Goal: Check status: Check status

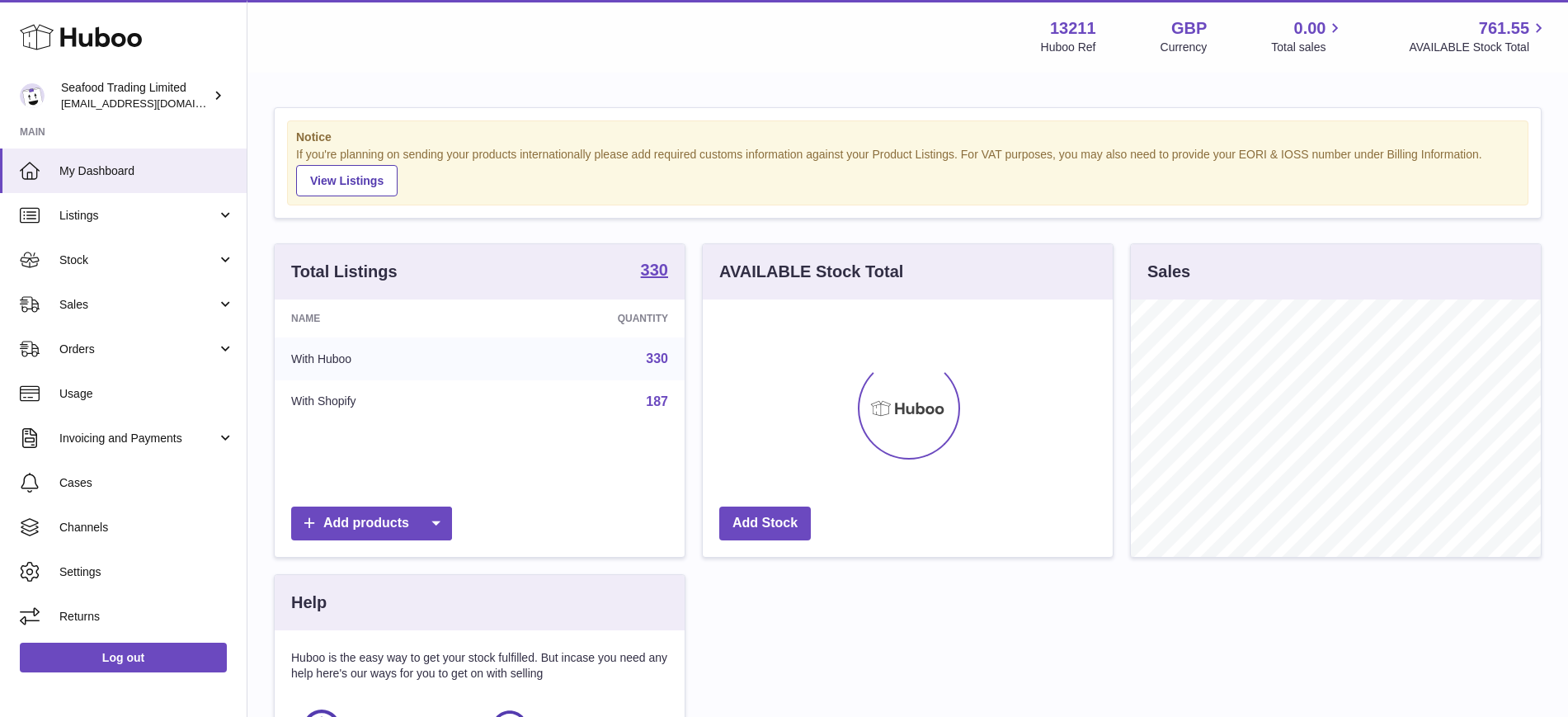
scroll to position [257, 410]
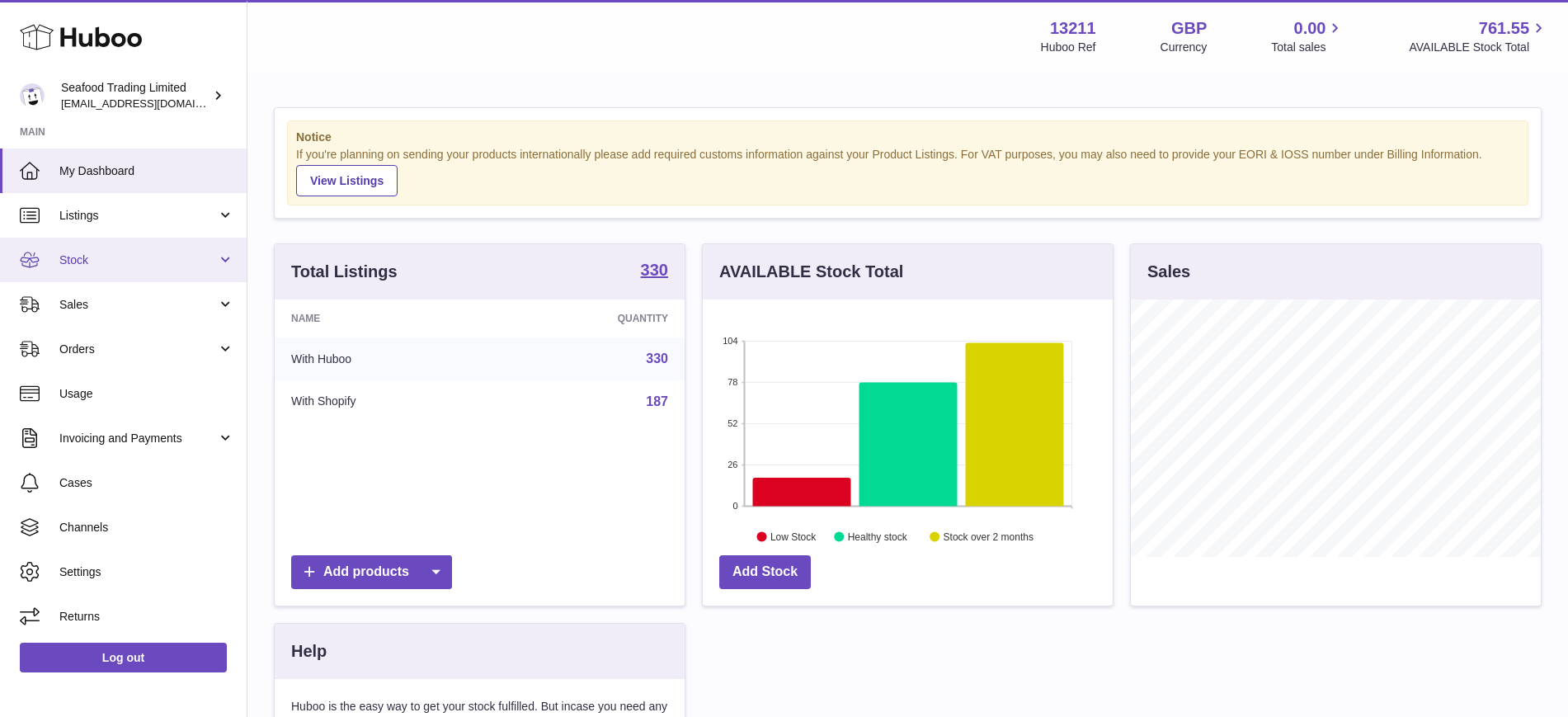
click at [110, 261] on span "Stock" at bounding box center [138, 260] width 157 height 16
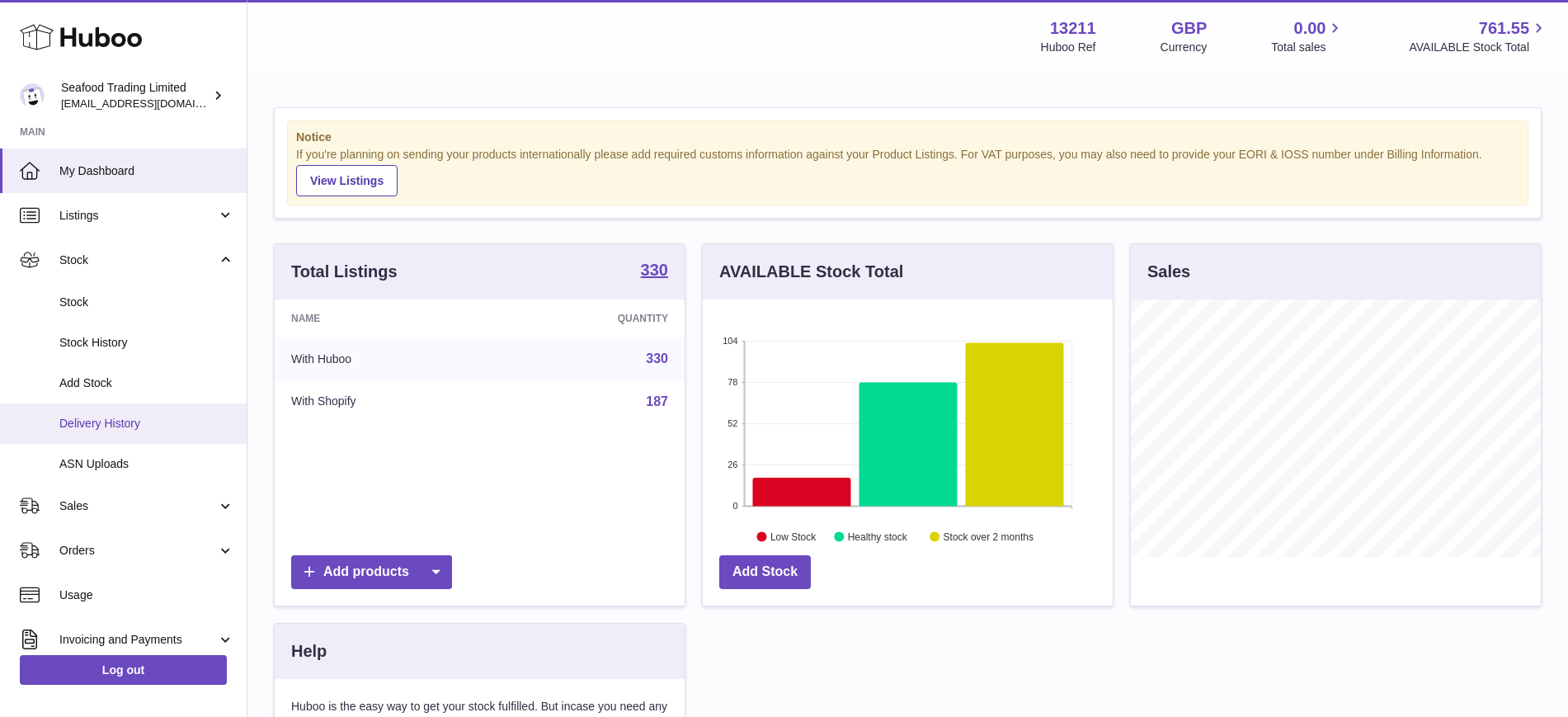
click at [132, 428] on span "Delivery History" at bounding box center [147, 424] width 175 height 16
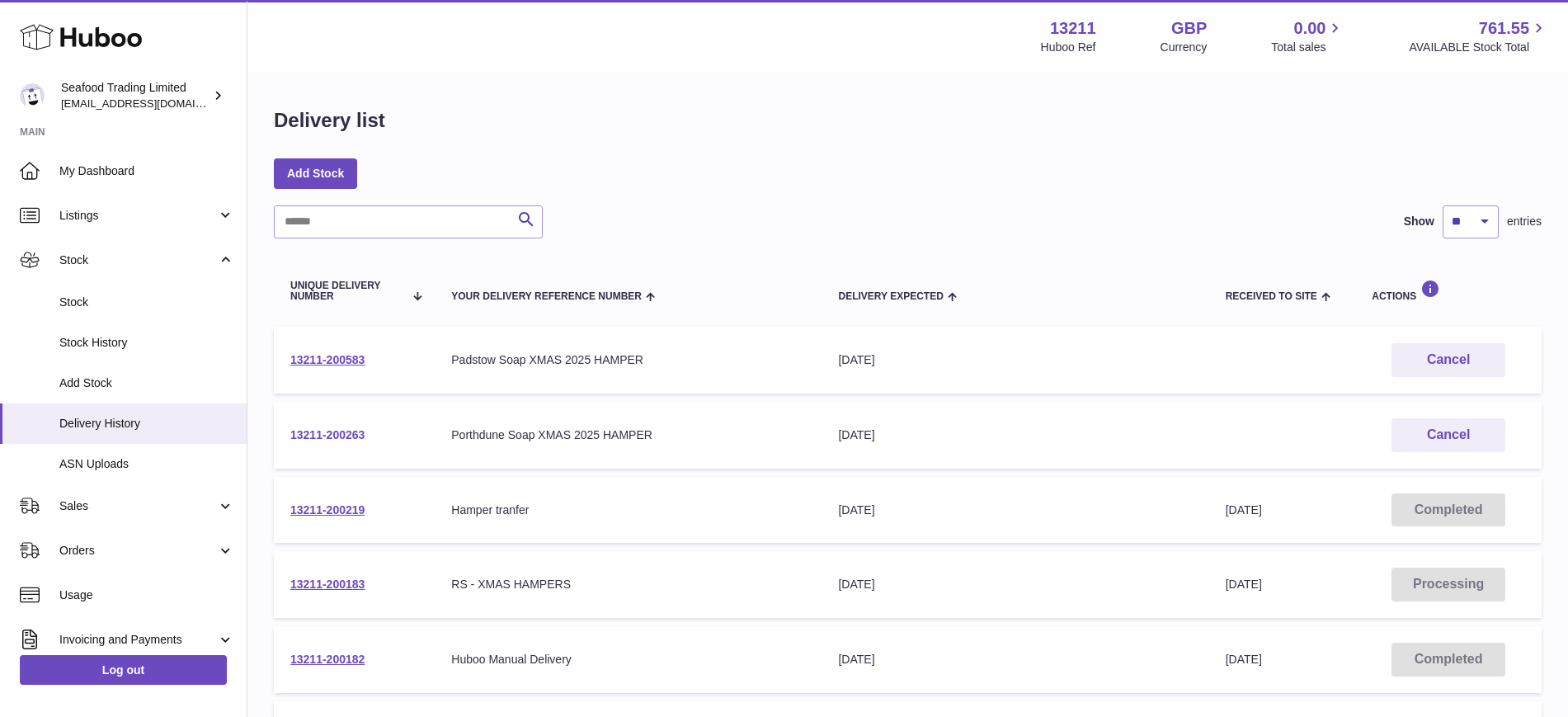
click at [323, 429] on link "13211-200263" at bounding box center [327, 434] width 74 height 13
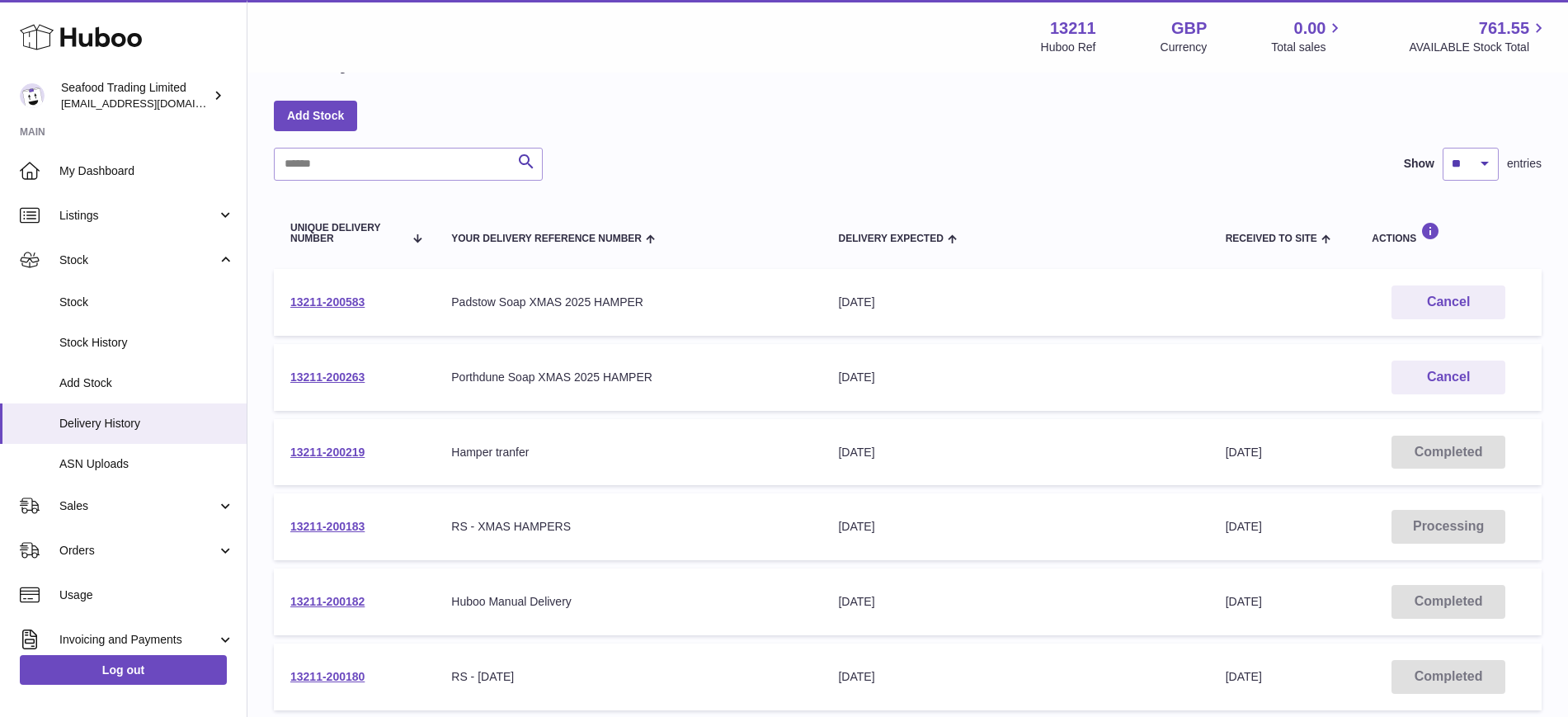
scroll to position [206, 0]
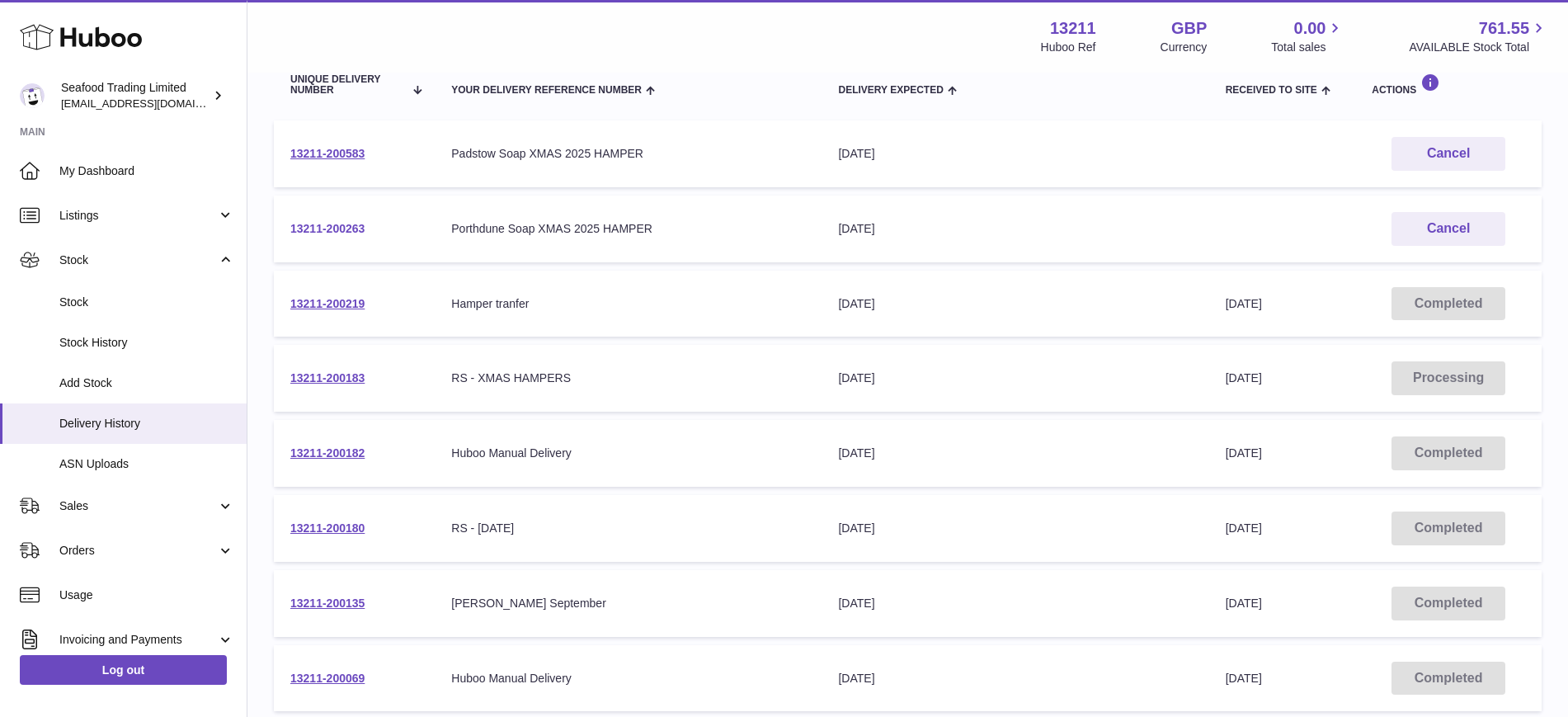
click at [331, 223] on link "13211-200263" at bounding box center [327, 228] width 74 height 13
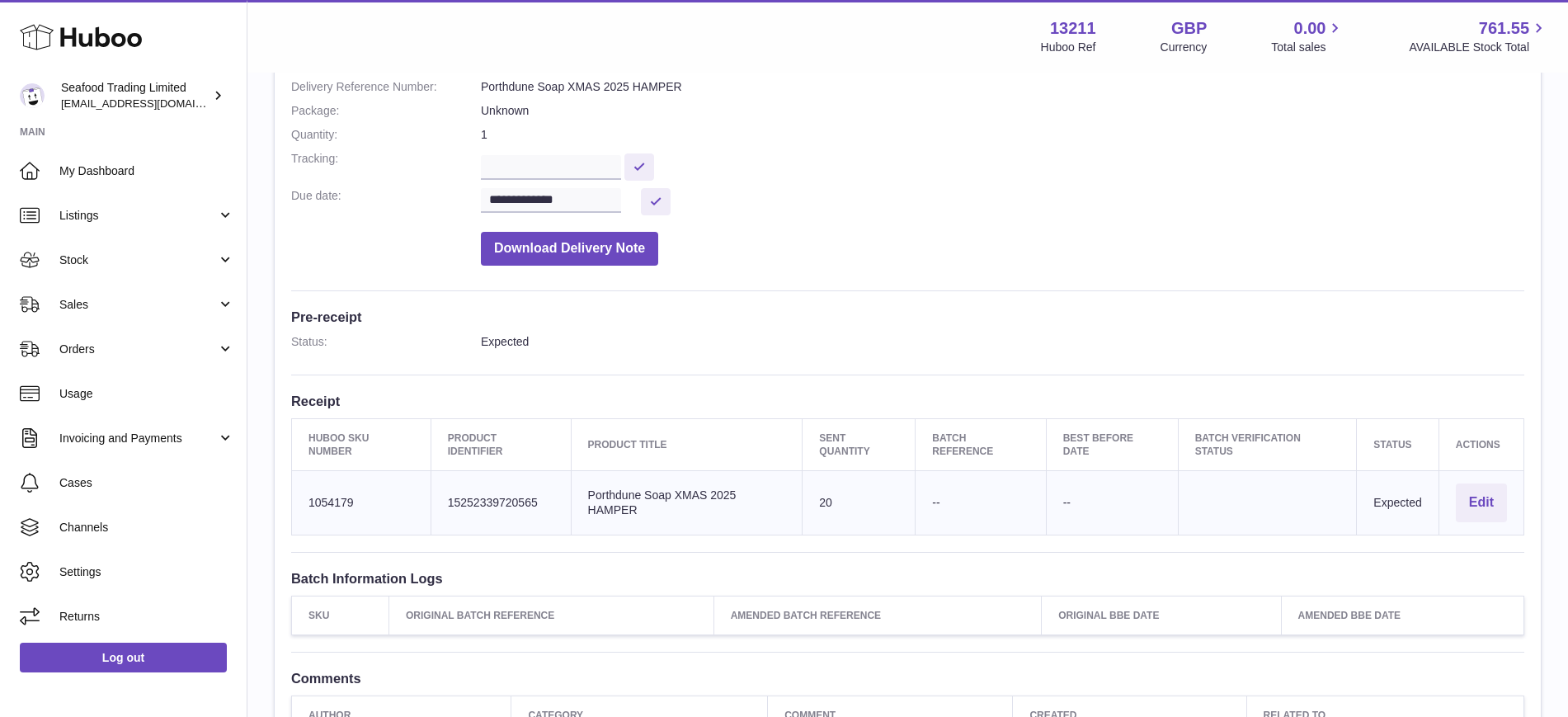
scroll to position [309, 0]
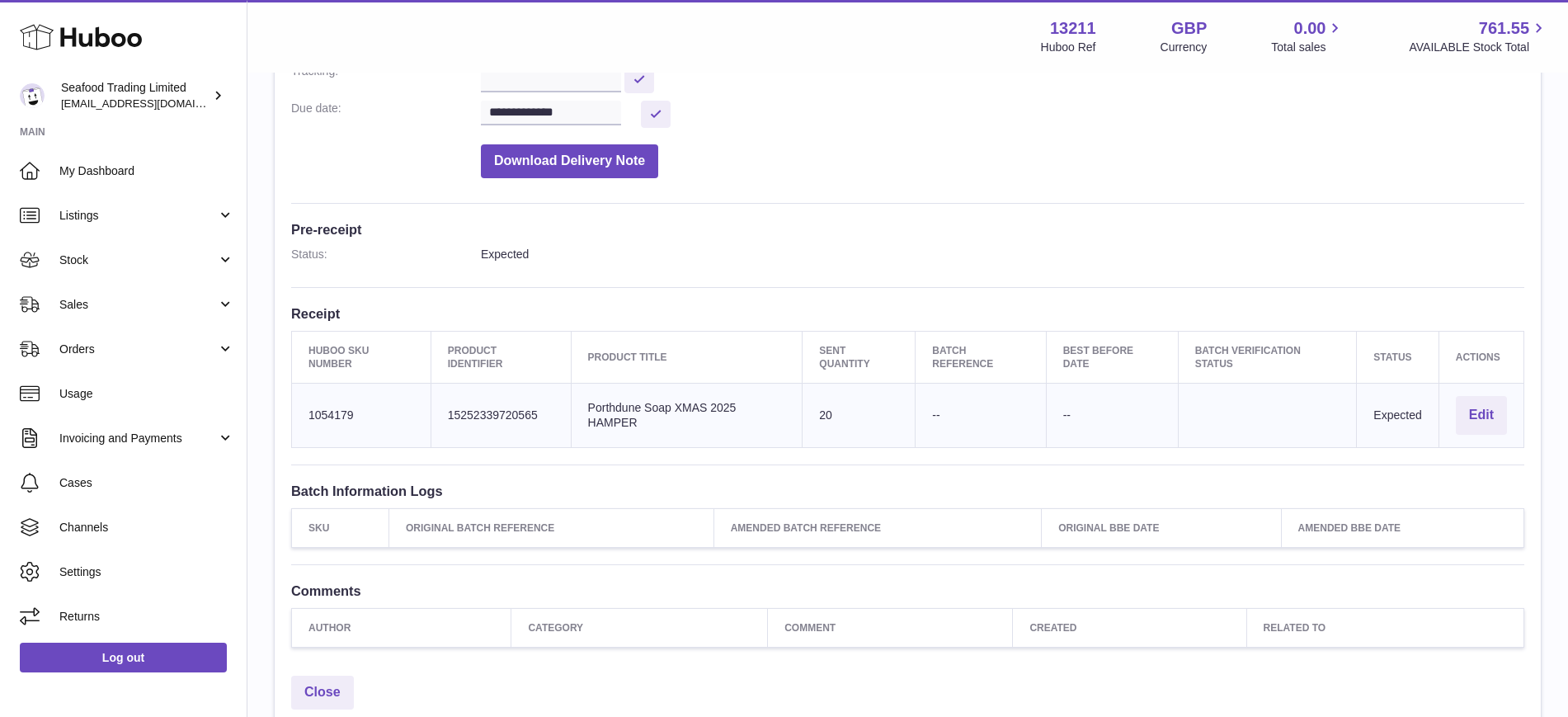
click at [320, 396] on td "Huboo SKU Number 1054179" at bounding box center [362, 416] width 140 height 65
copy td "1054179"
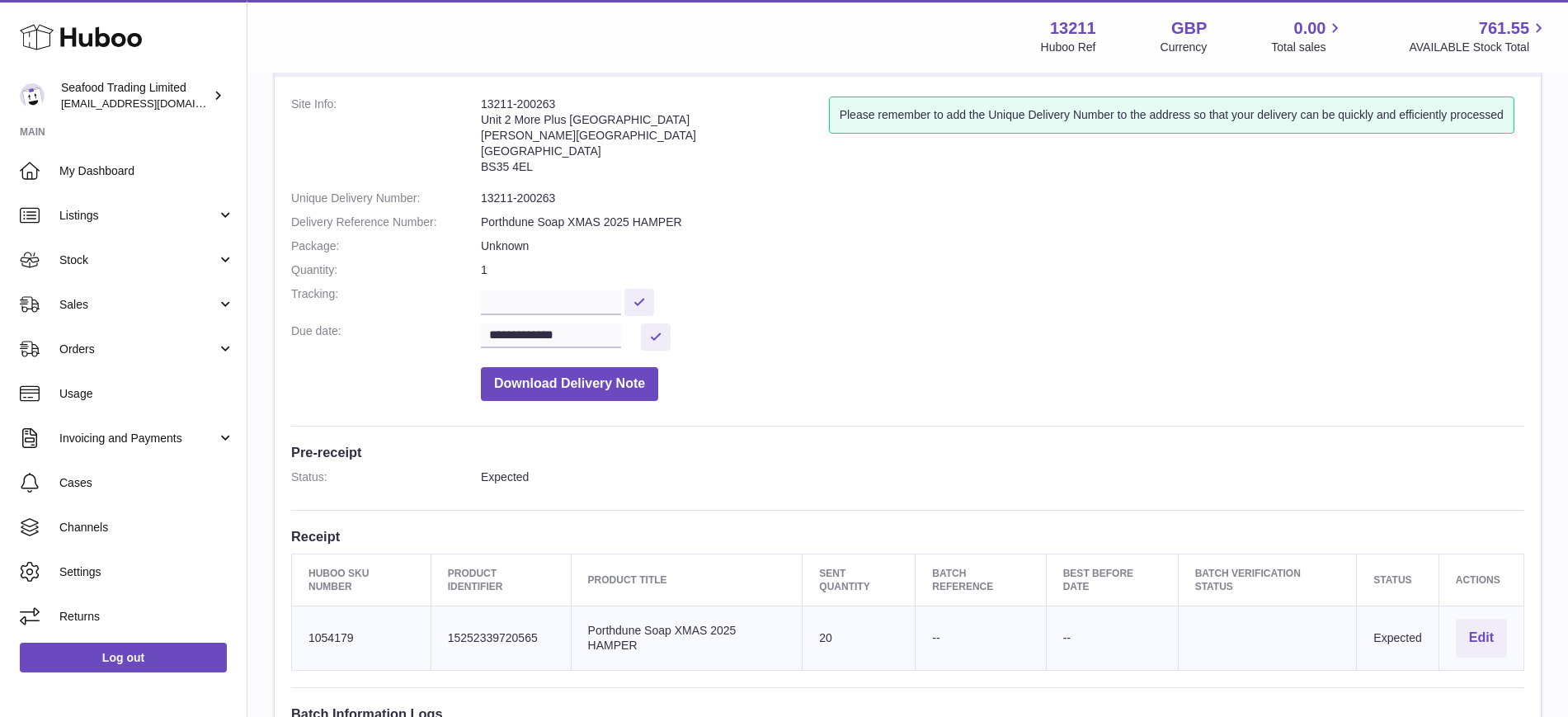
scroll to position [0, 0]
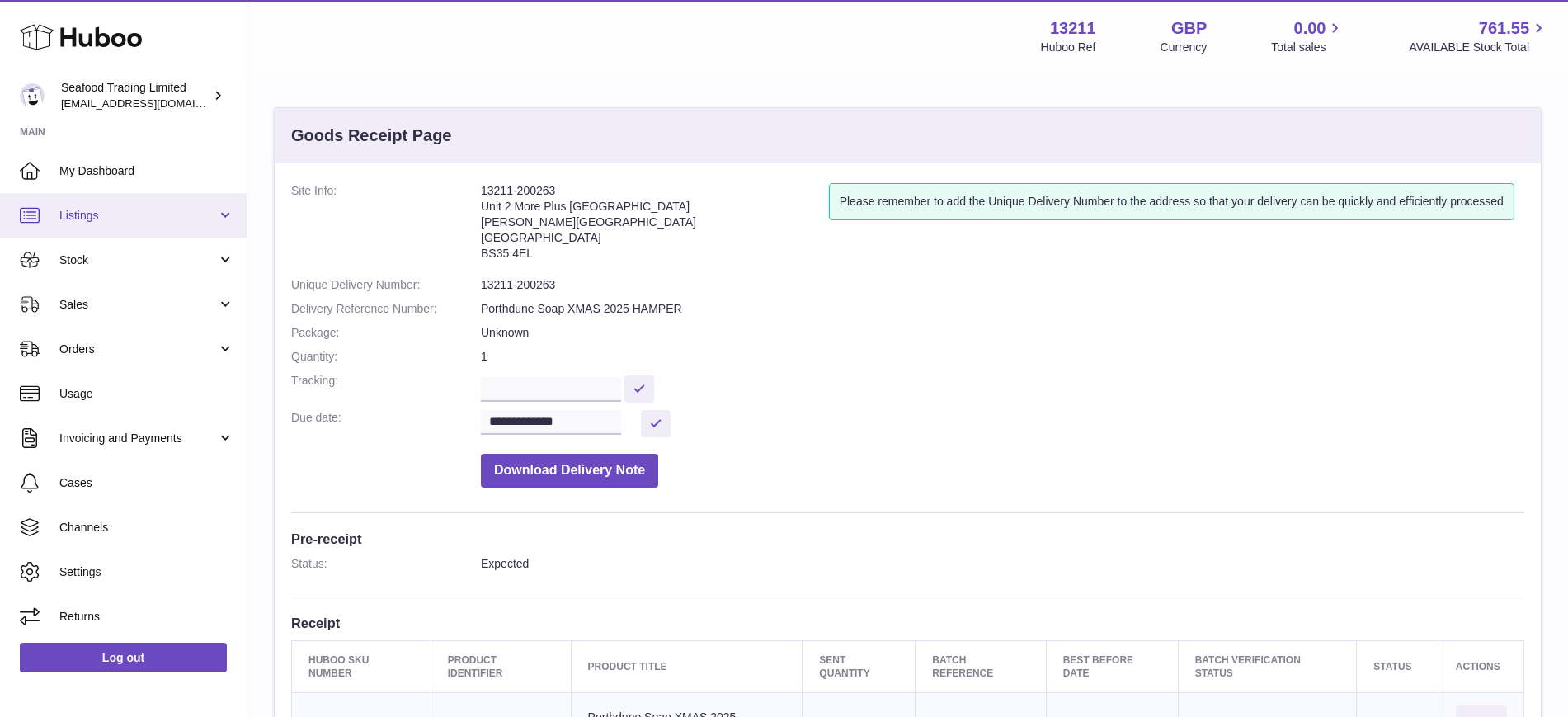
click at [86, 217] on span "Listings" at bounding box center [138, 216] width 157 height 16
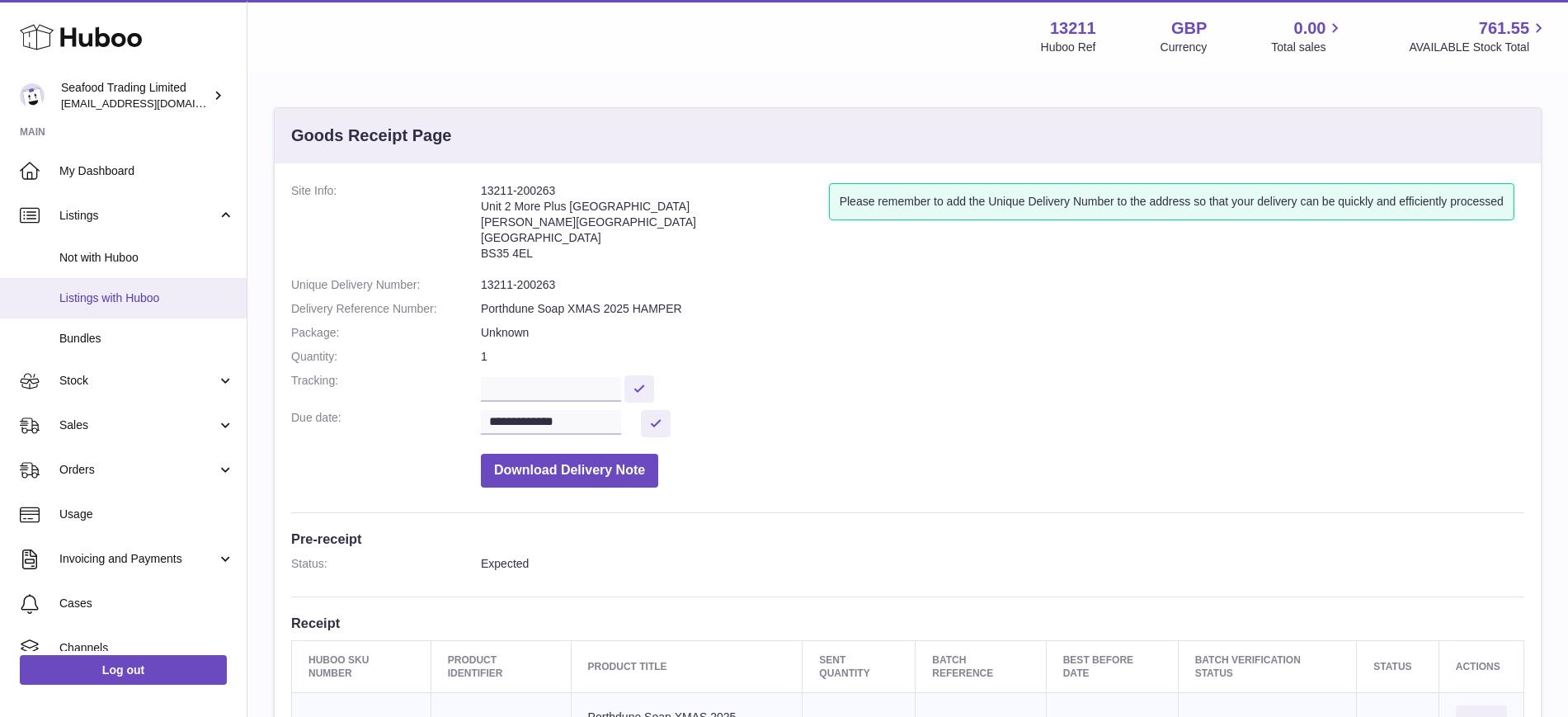
click at [95, 300] on span "Listings with Huboo" at bounding box center [147, 298] width 175 height 16
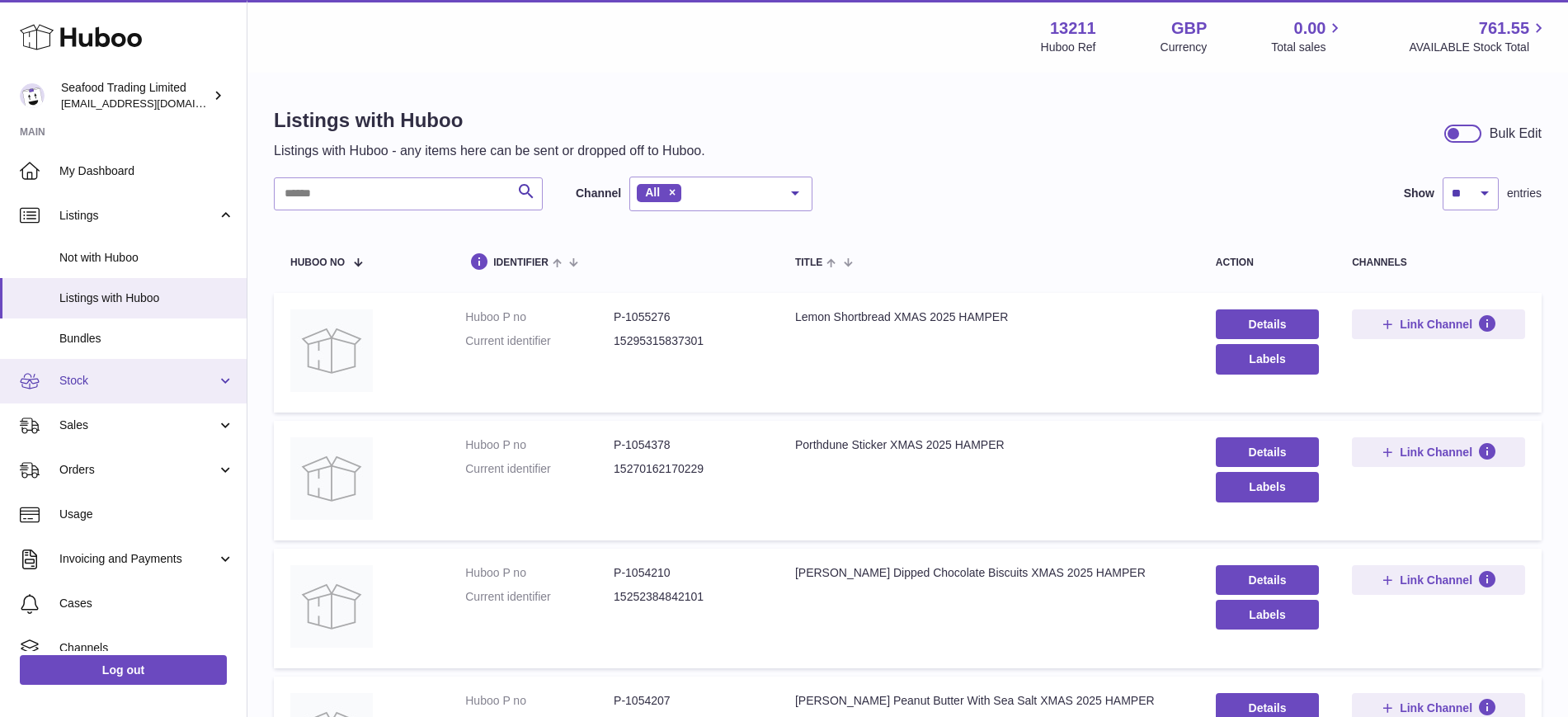
click at [109, 376] on span "Stock" at bounding box center [138, 381] width 157 height 16
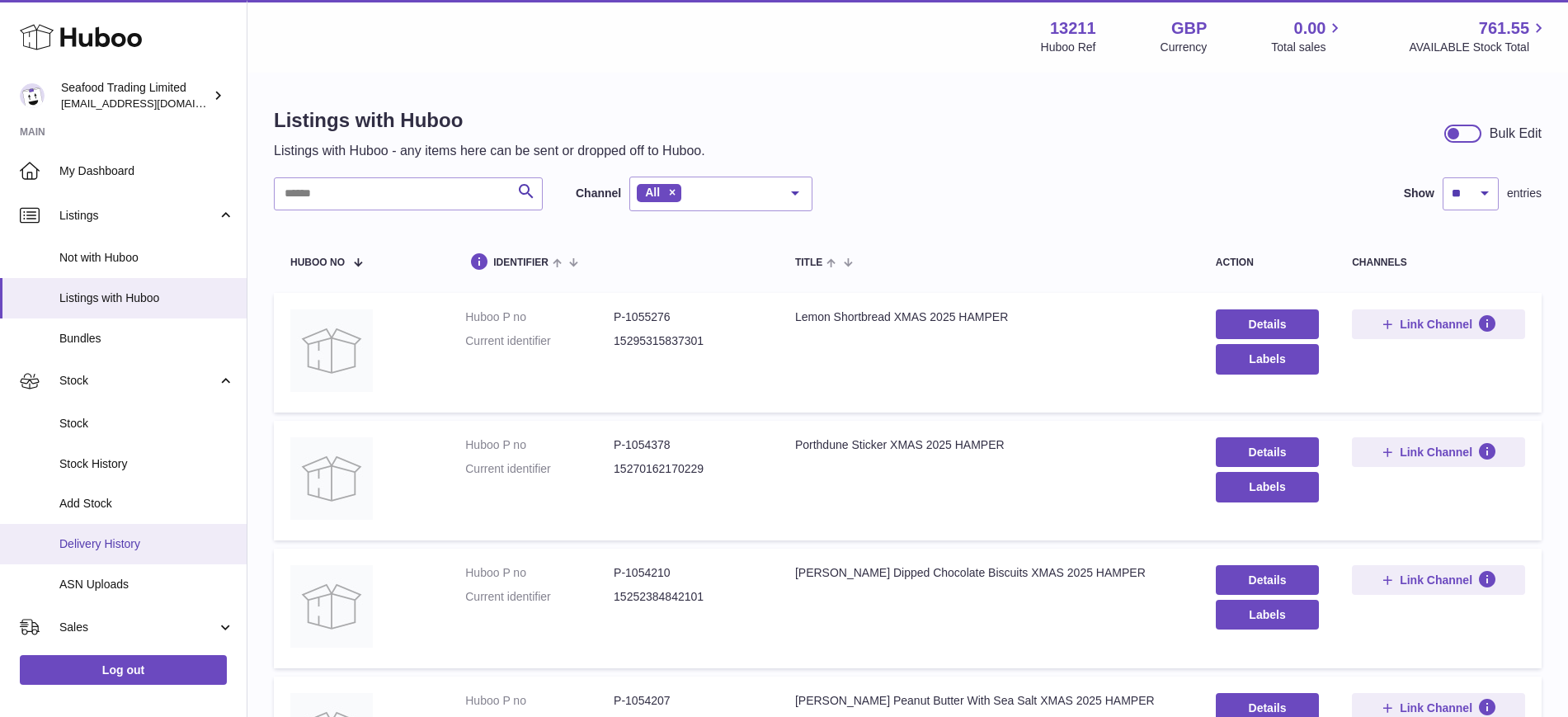
click at [126, 546] on span "Delivery History" at bounding box center [147, 544] width 175 height 16
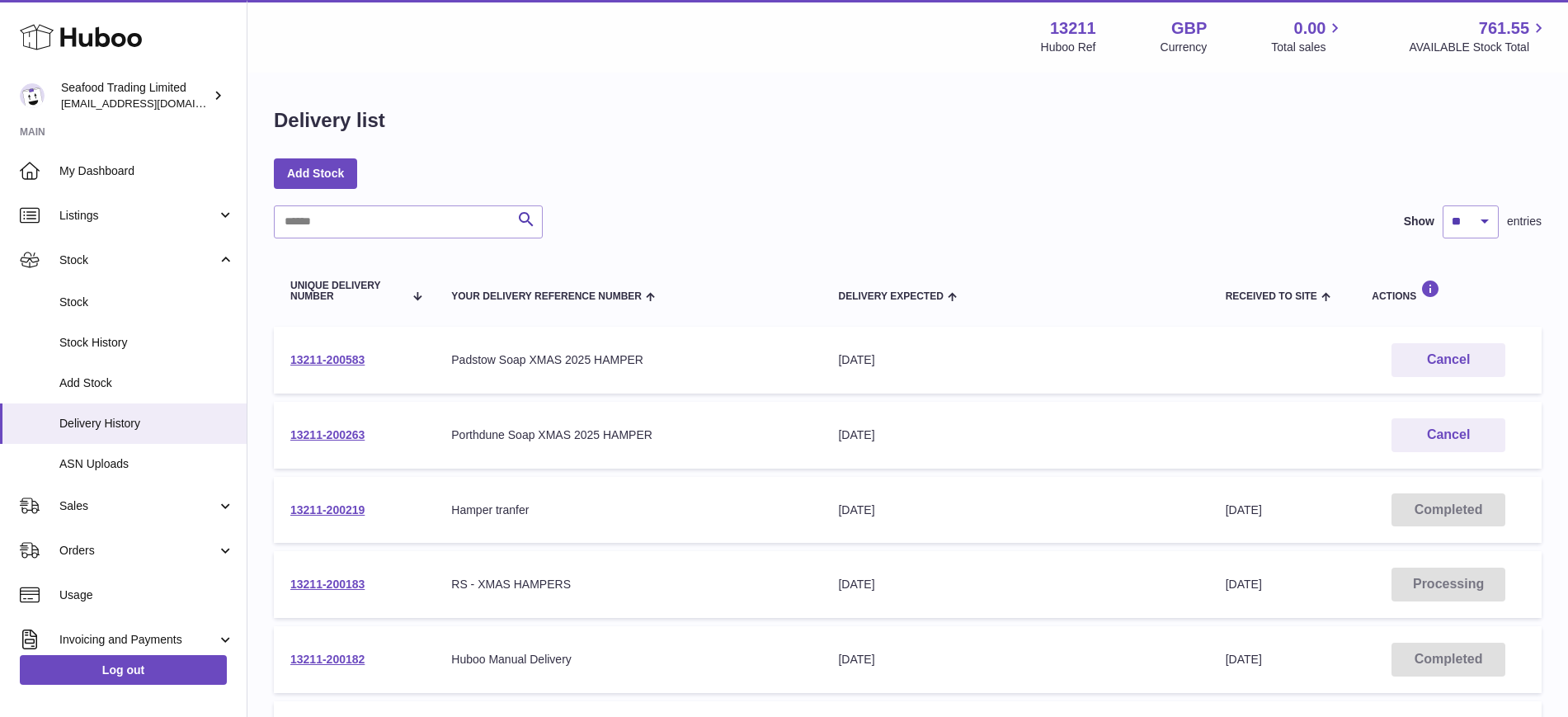
drag, startPoint x: 378, startPoint y: 366, endPoint x: 284, endPoint y: 355, distance: 94.6
click at [284, 355] on td "13211-200583" at bounding box center [354, 360] width 160 height 67
copy link "13211-200583"
drag, startPoint x: 380, startPoint y: 449, endPoint x: 286, endPoint y: 438, distance: 94.6
click at [286, 438] on td "13211-200263" at bounding box center [354, 435] width 160 height 67
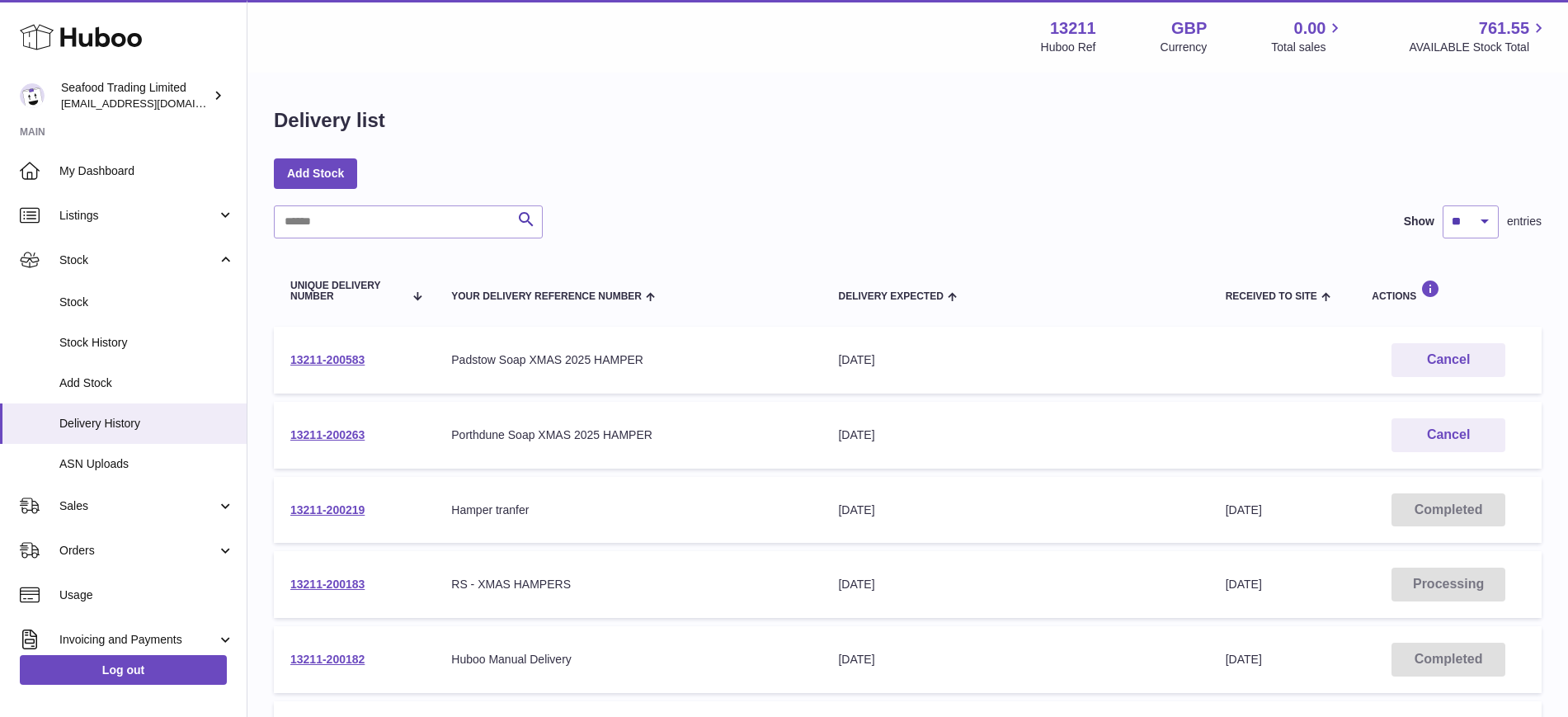
copy link "13211-200263"
